Goal: Task Accomplishment & Management: Complete application form

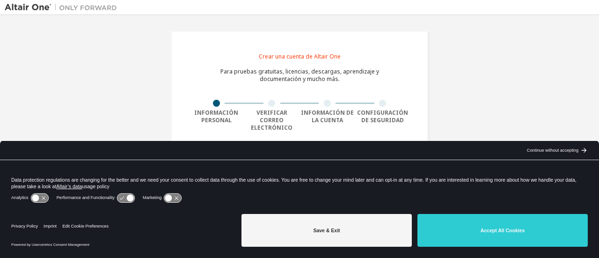
click at [260, 168] on div "Data protection regulations are changing for the better and we need your consen…" at bounding box center [299, 175] width 599 height 31
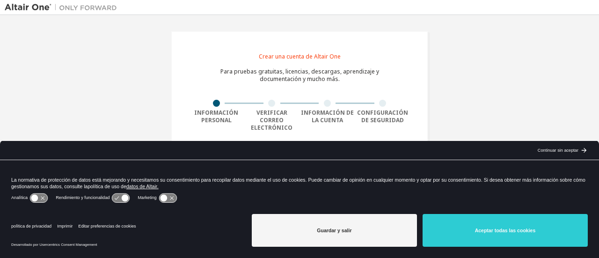
click at [564, 149] on font "Continuar sin aceptar" at bounding box center [558, 150] width 41 height 5
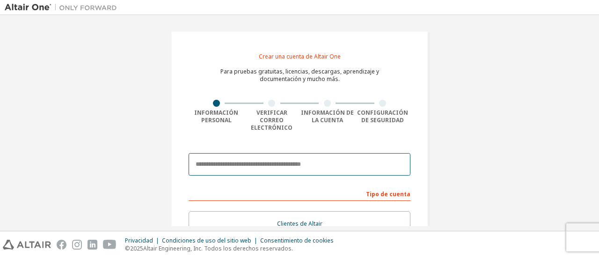
click at [293, 159] on input "email" at bounding box center [300, 164] width 222 height 22
type input "**********"
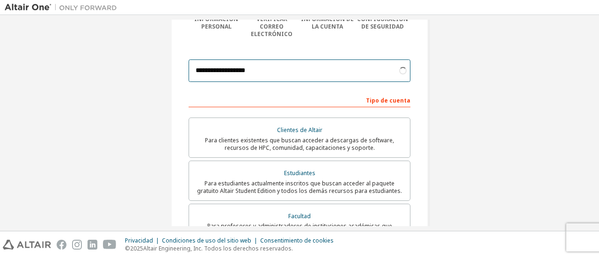
scroll to position [140, 0]
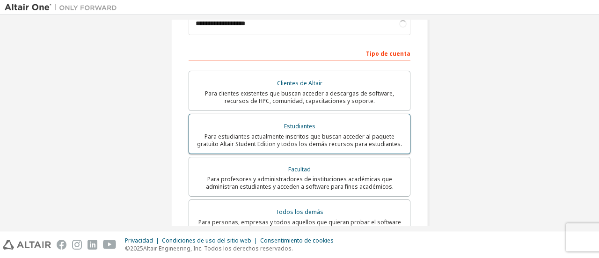
click at [337, 132] on font "Para estudiantes actualmente inscritos que buscan acceder al paquete gratuito A…" at bounding box center [299, 139] width 205 height 15
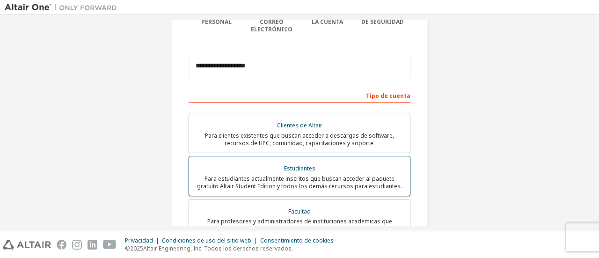
scroll to position [300, 0]
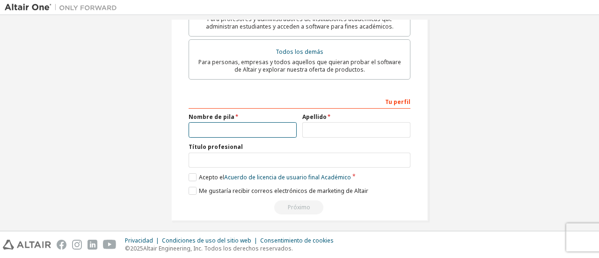
click at [244, 122] on input "text" at bounding box center [243, 129] width 108 height 15
type input "*****"
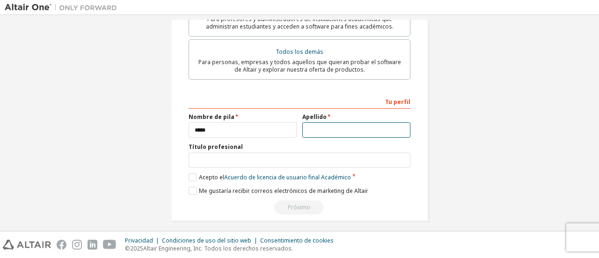
click at [345, 131] on input "text" at bounding box center [356, 129] width 108 height 15
type input "*****"
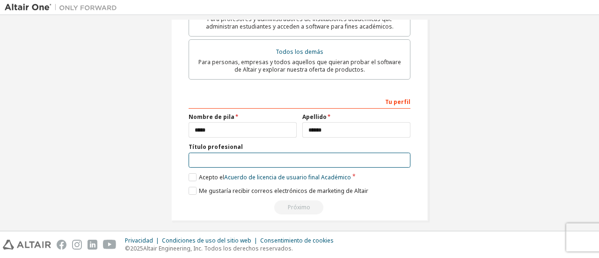
click at [312, 159] on input "text" at bounding box center [300, 160] width 222 height 15
type input "**********"
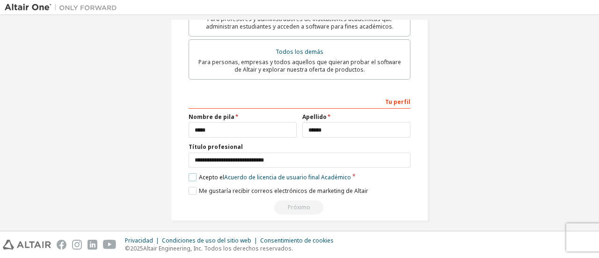
click at [189, 173] on label "Acepto el Acuerdo de licencia de usuario final Académico" at bounding box center [270, 177] width 162 height 8
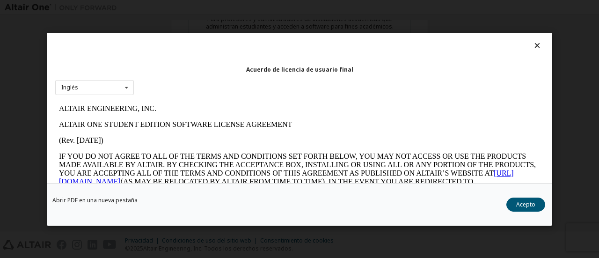
scroll to position [0, 0]
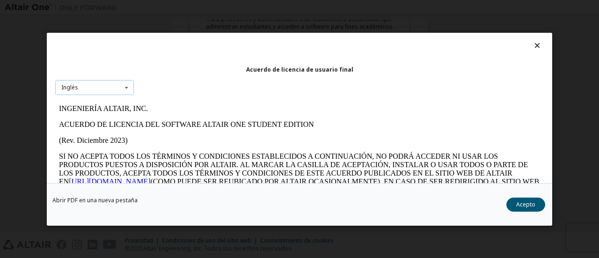
click at [113, 93] on div "Inglés Inglés" at bounding box center [94, 87] width 79 height 15
click at [115, 101] on div "Inglés" at bounding box center [95, 102] width 78 height 15
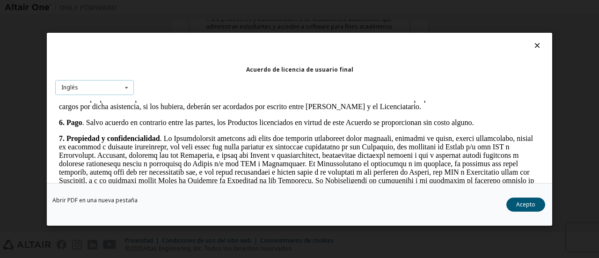
scroll to position [944, 0]
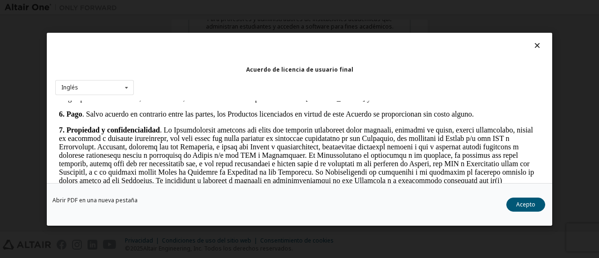
click at [517, 204] on font "Acepto" at bounding box center [525, 204] width 19 height 8
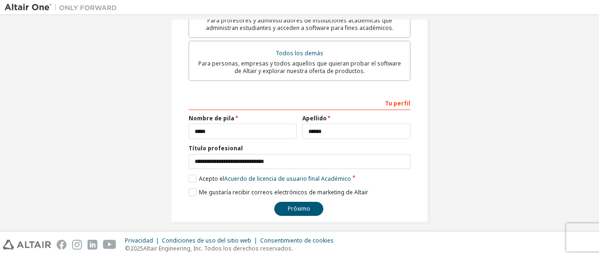
scroll to position [300, 0]
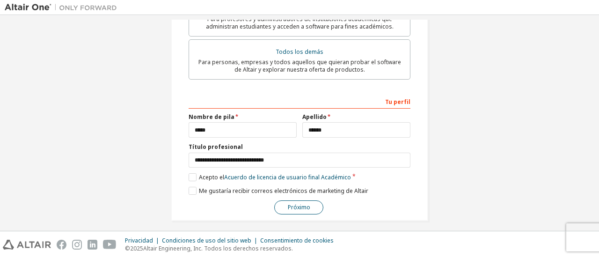
click at [312, 201] on button "Próximo" at bounding box center [298, 207] width 49 height 14
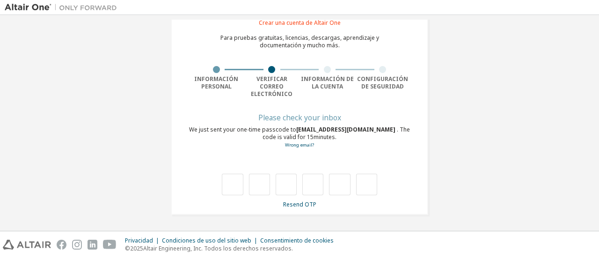
scroll to position [25, 0]
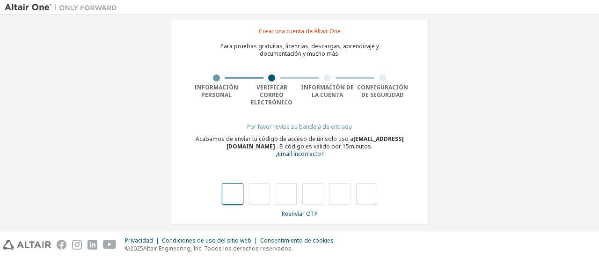
type input "*"
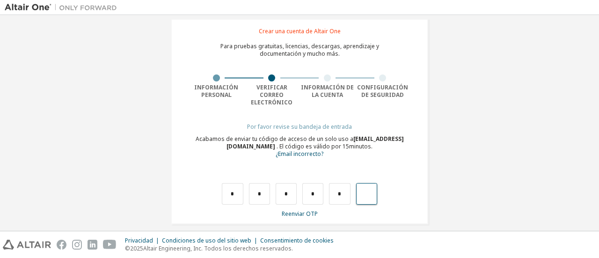
type input "*"
